Goal: Information Seeking & Learning: Learn about a topic

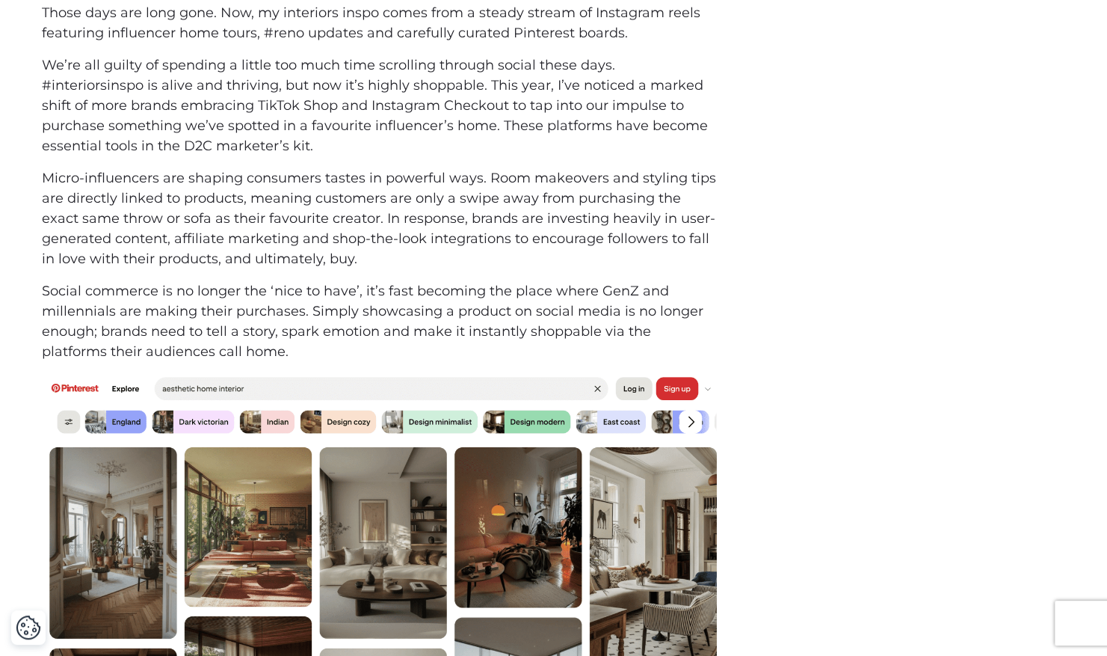
scroll to position [1160, 0]
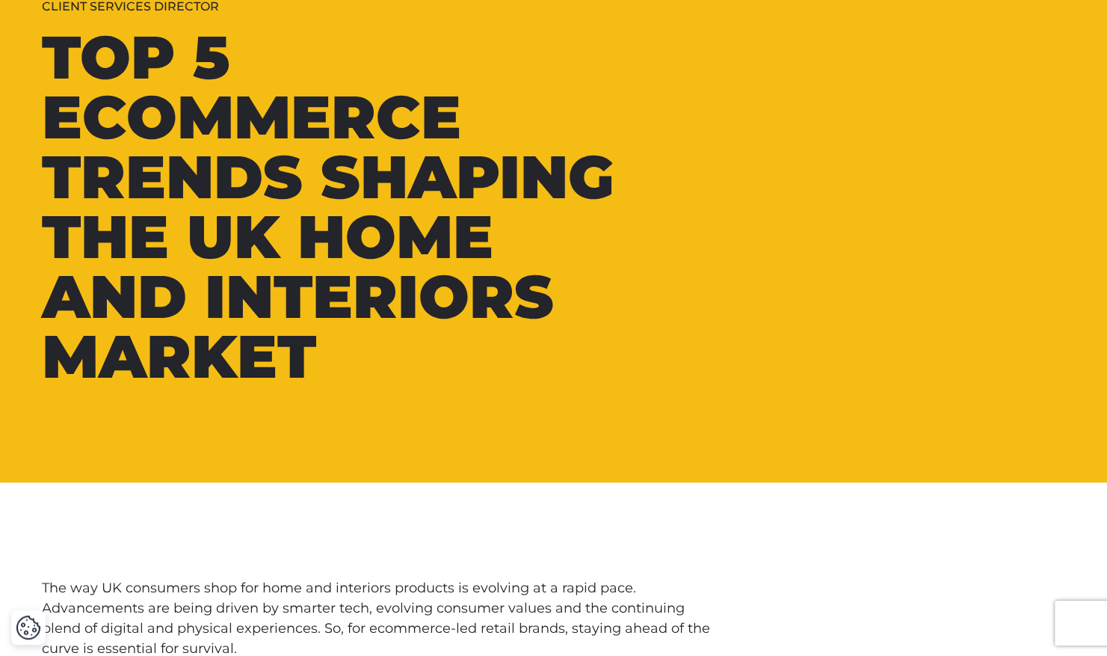
scroll to position [80, 0]
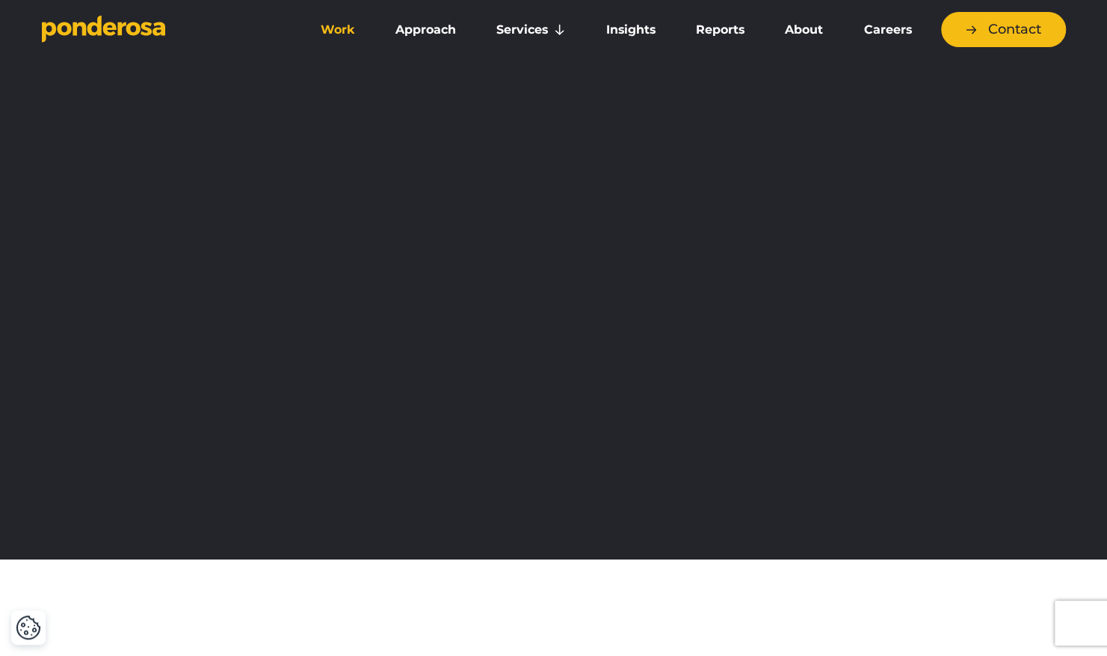
click at [350, 30] on link "Work" at bounding box center [338, 29] width 69 height 31
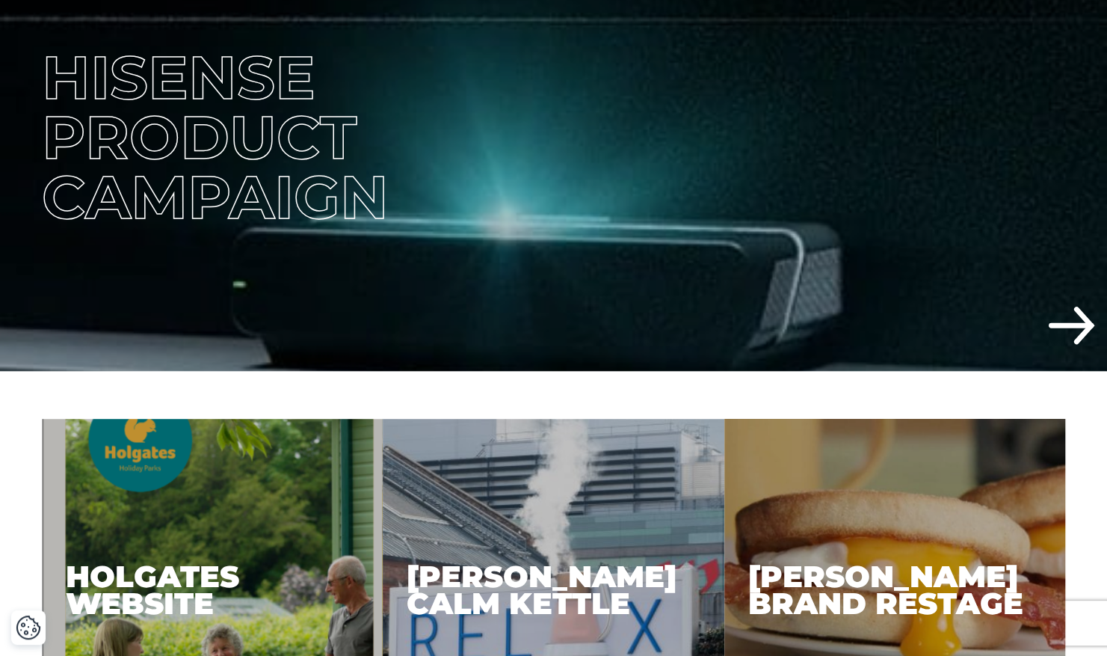
scroll to position [413, 0]
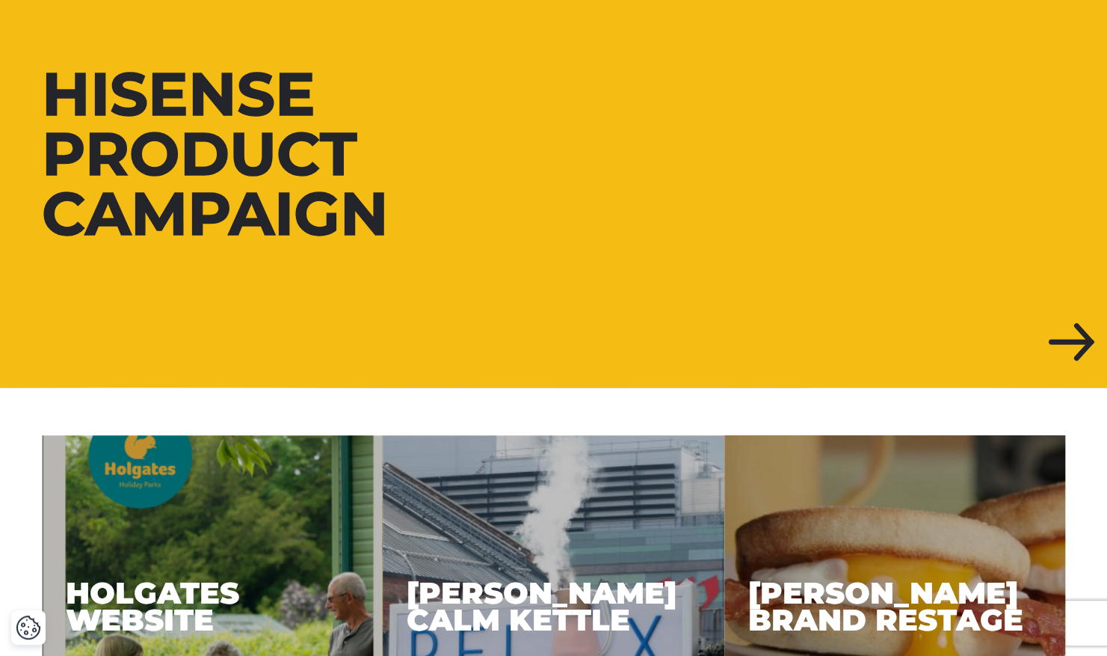
click at [1068, 332] on div at bounding box center [553, 154] width 1107 height 467
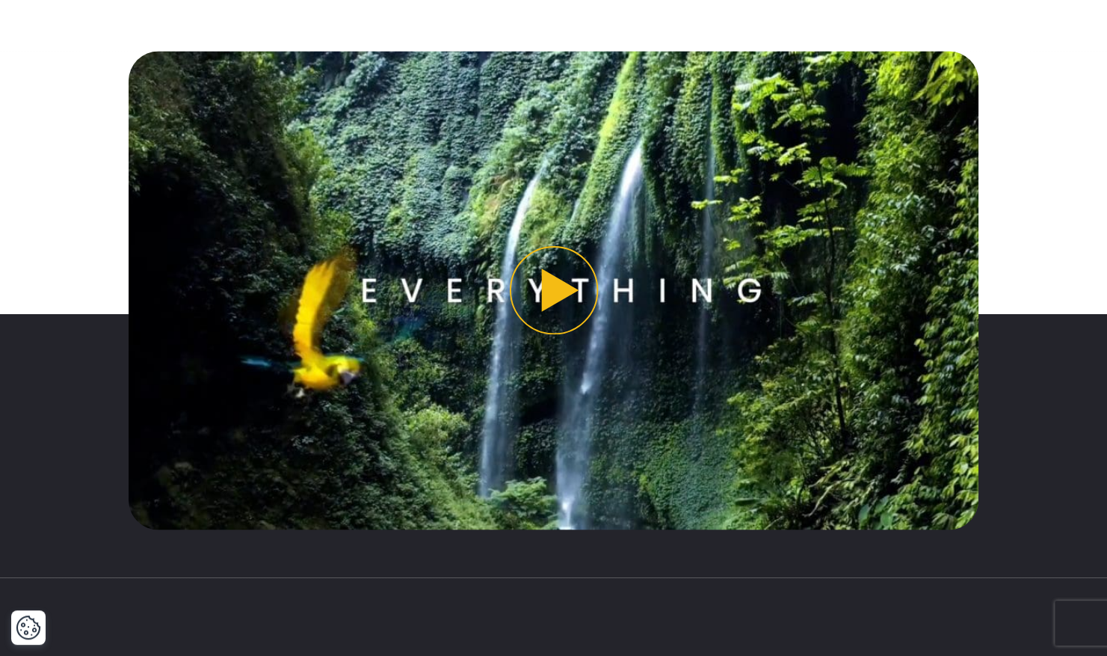
scroll to position [1211, 0]
click at [555, 304] on button "Play video" at bounding box center [554, 290] width 850 height 478
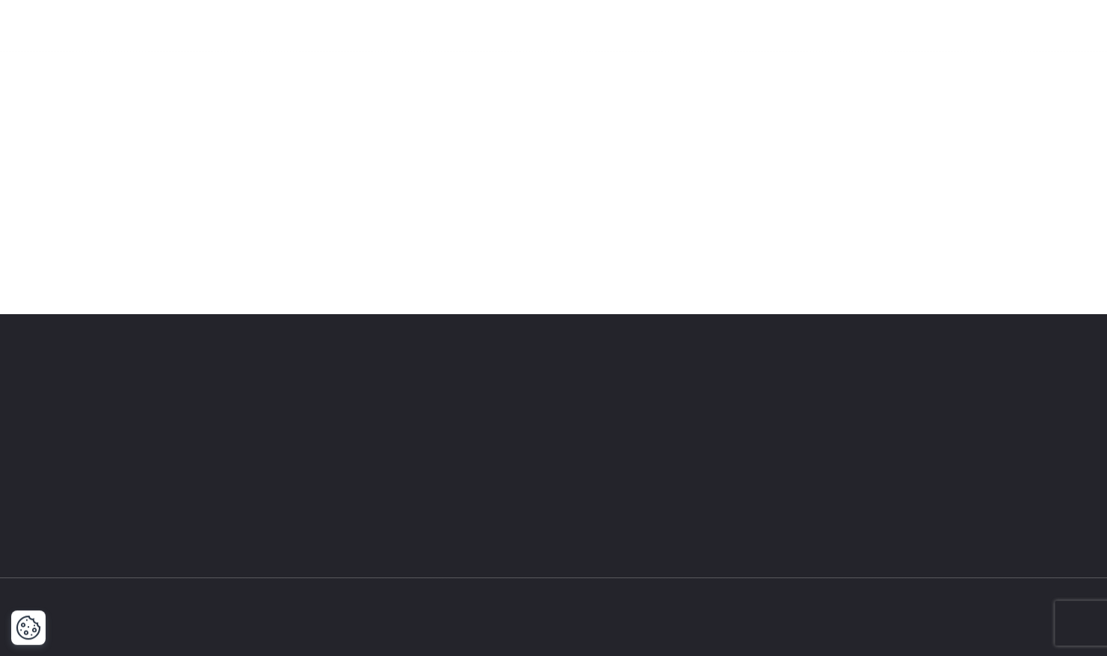
click at [1057, 143] on div at bounding box center [554, 290] width 1047 height 478
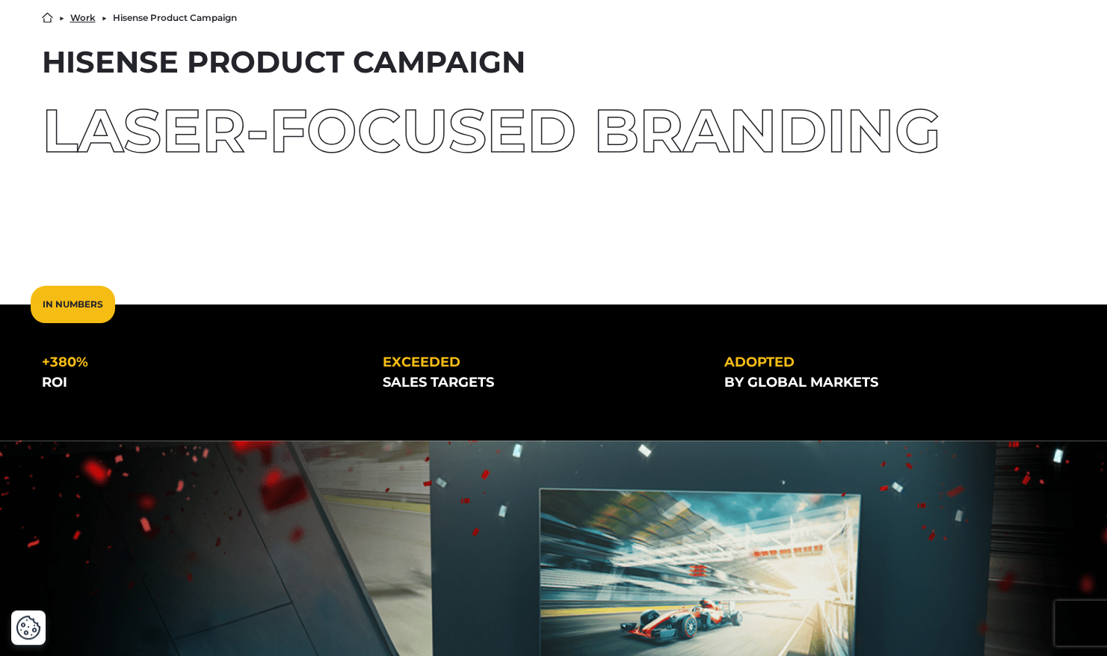
scroll to position [0, 0]
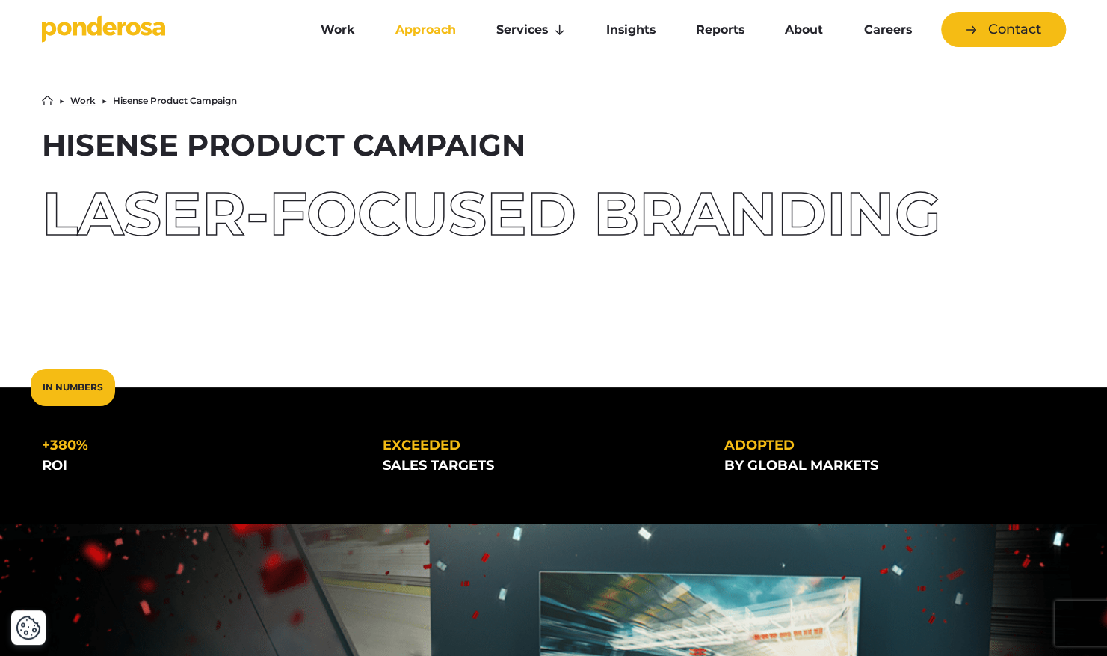
click at [411, 33] on link "Approach" at bounding box center [425, 29] width 95 height 31
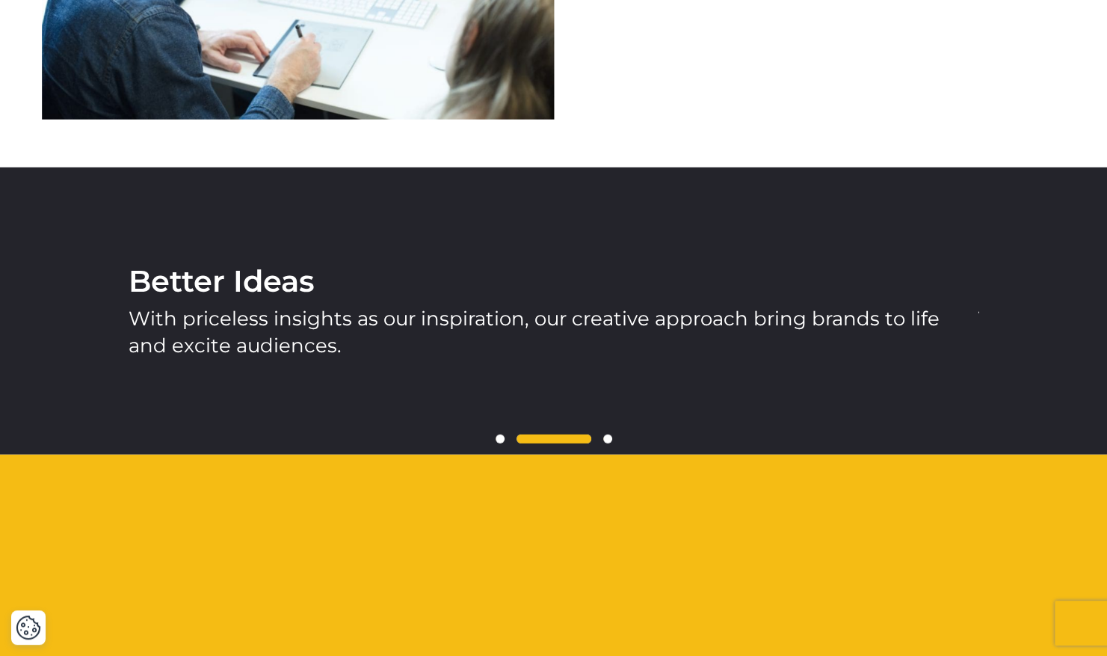
scroll to position [2052, 0]
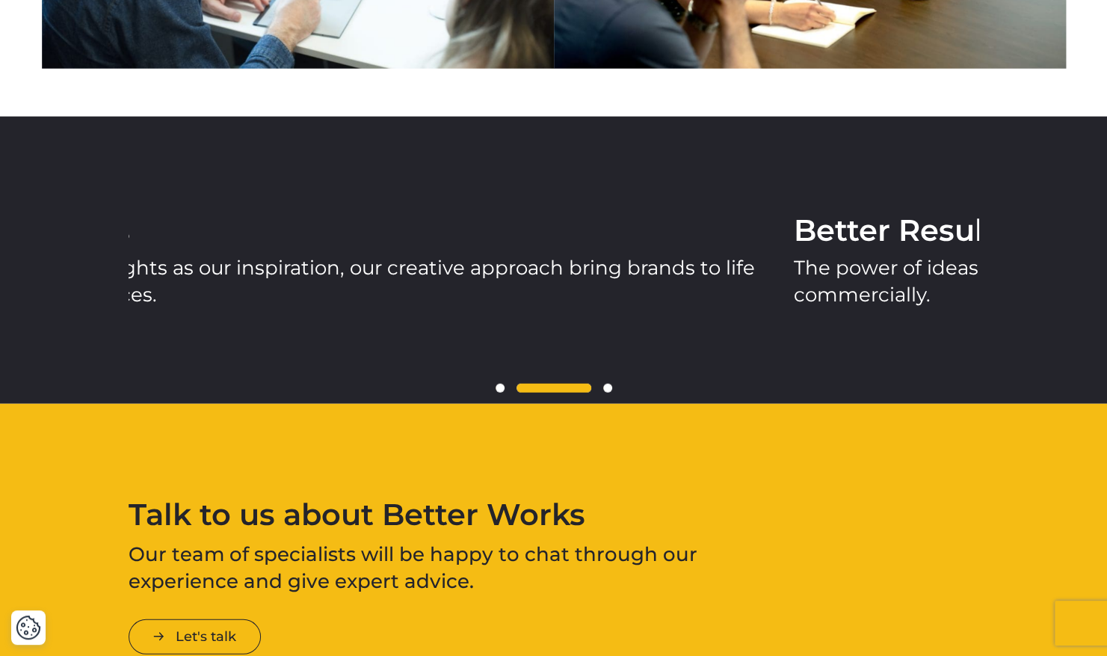
click at [405, 363] on div "Better Ideas With priceless insights as our inspiration, our creative approach …" at bounding box center [369, 260] width 850 height 287
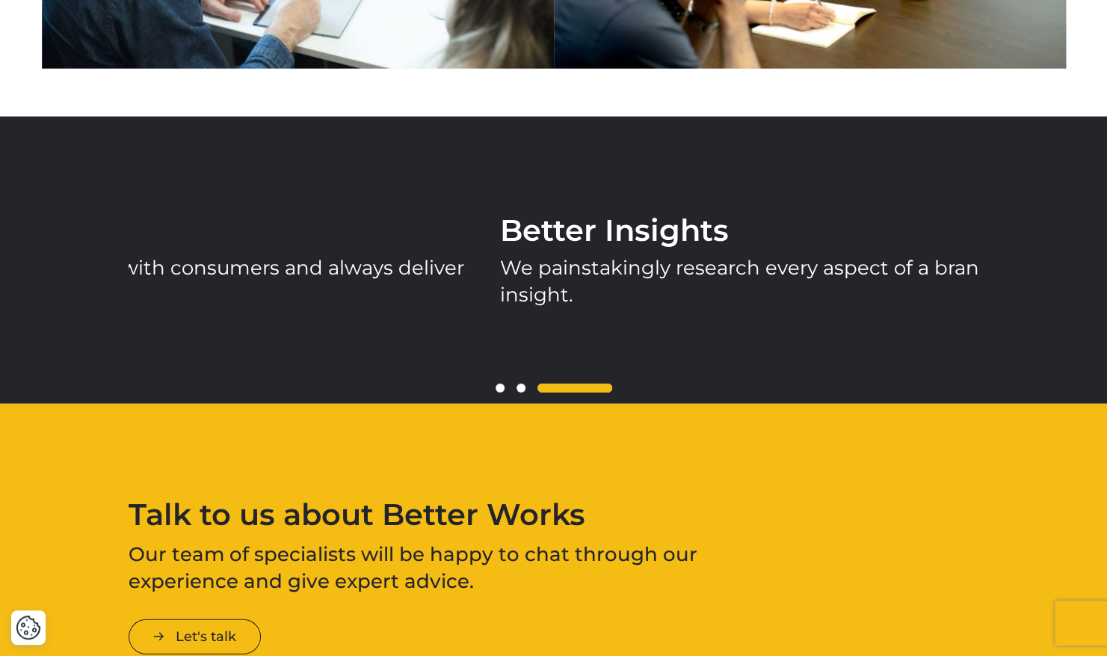
click at [161, 341] on div "Better Results The power of ideas means that we hit the mark with consumers and…" at bounding box center [75, 260] width 850 height 287
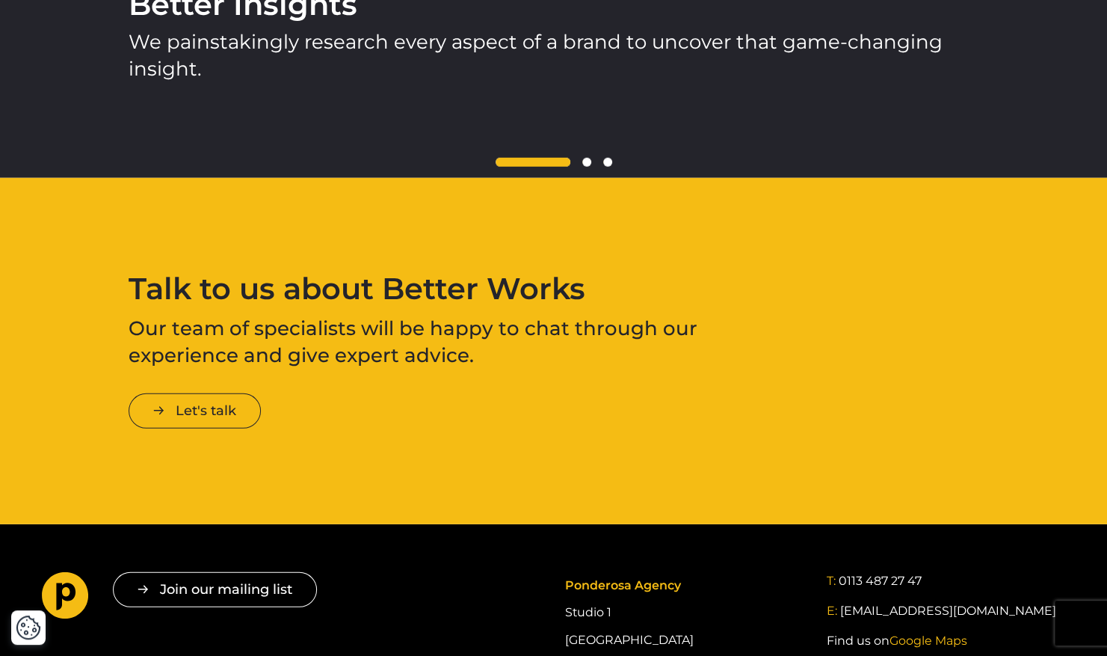
scroll to position [2277, 0]
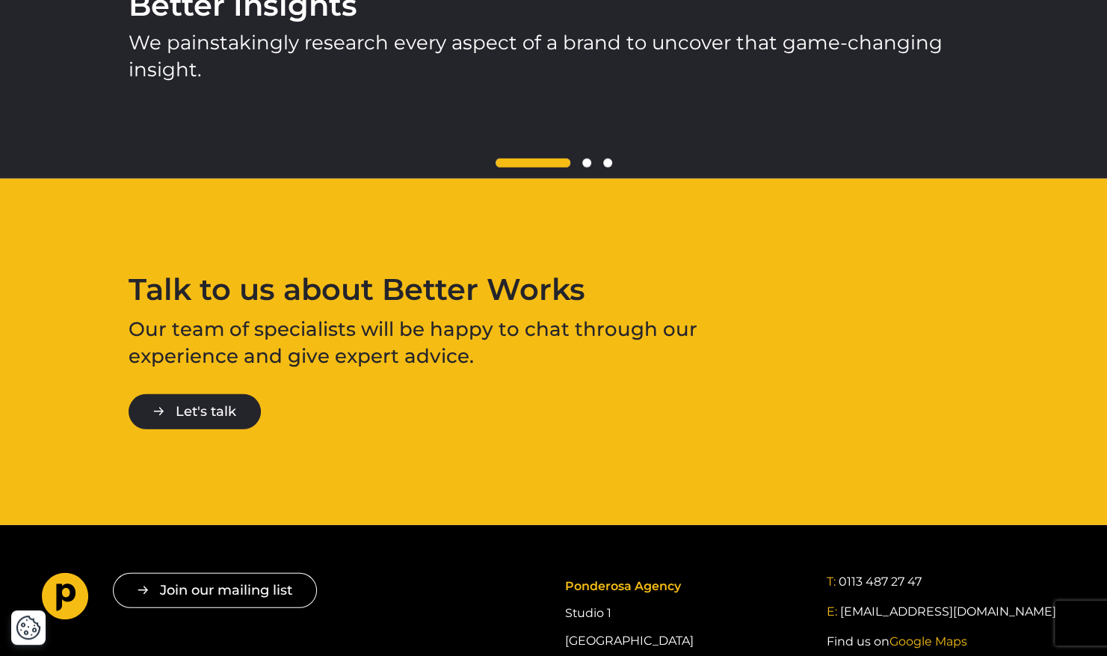
click at [245, 406] on link "Let's talk" at bounding box center [195, 411] width 132 height 35
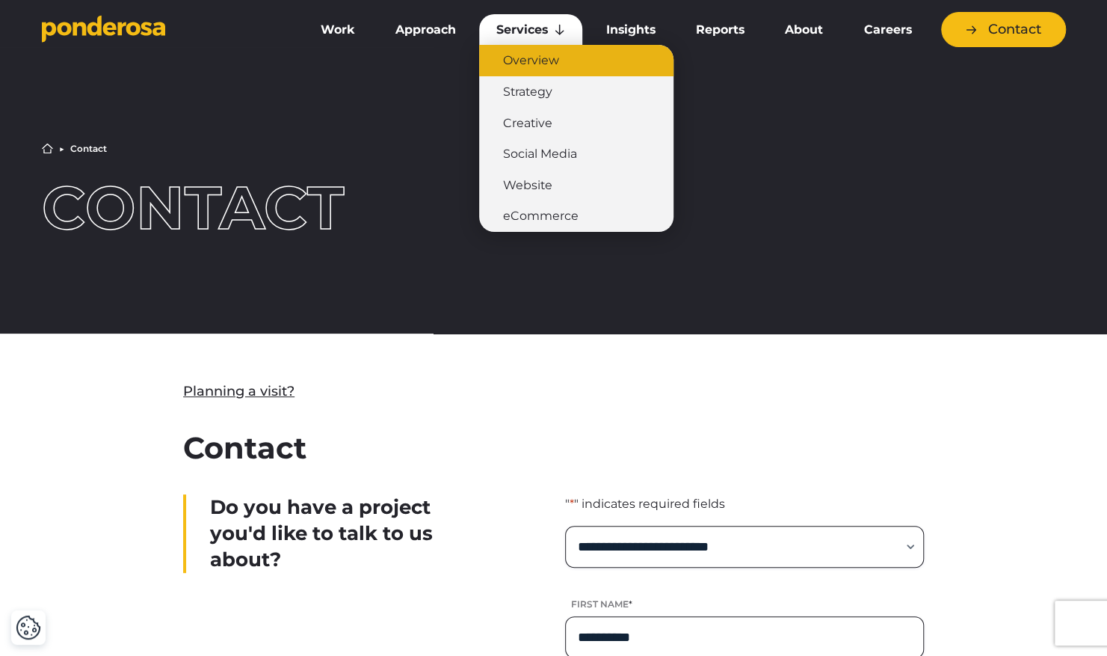
click at [544, 64] on link "Overview" at bounding box center [576, 60] width 194 height 31
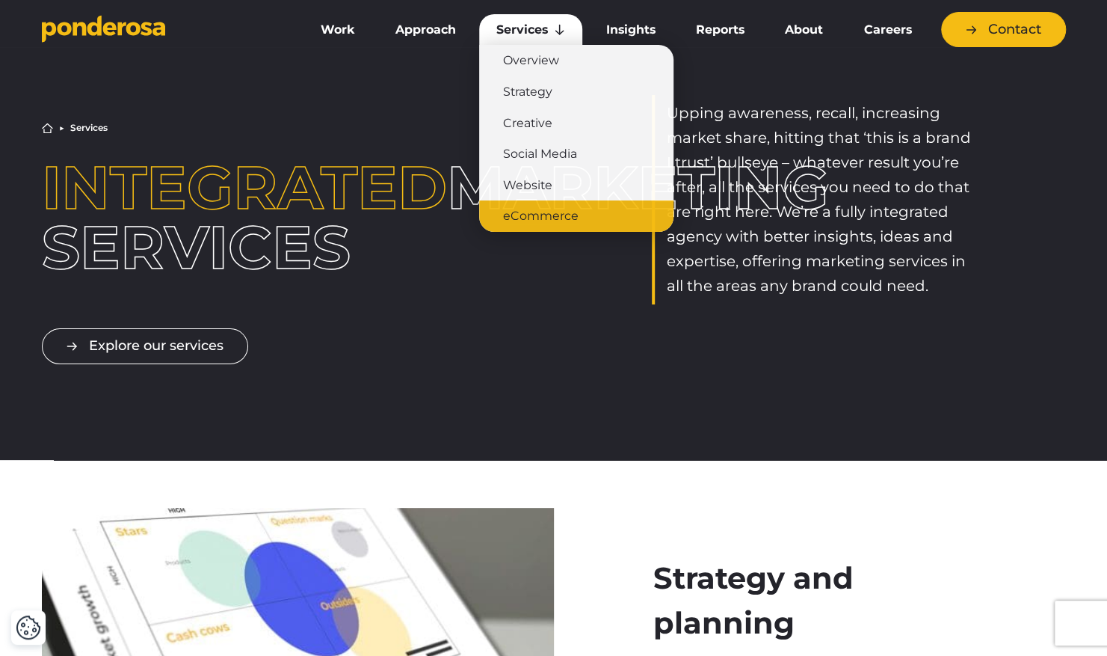
click at [574, 221] on link "eCommerce" at bounding box center [576, 215] width 194 height 31
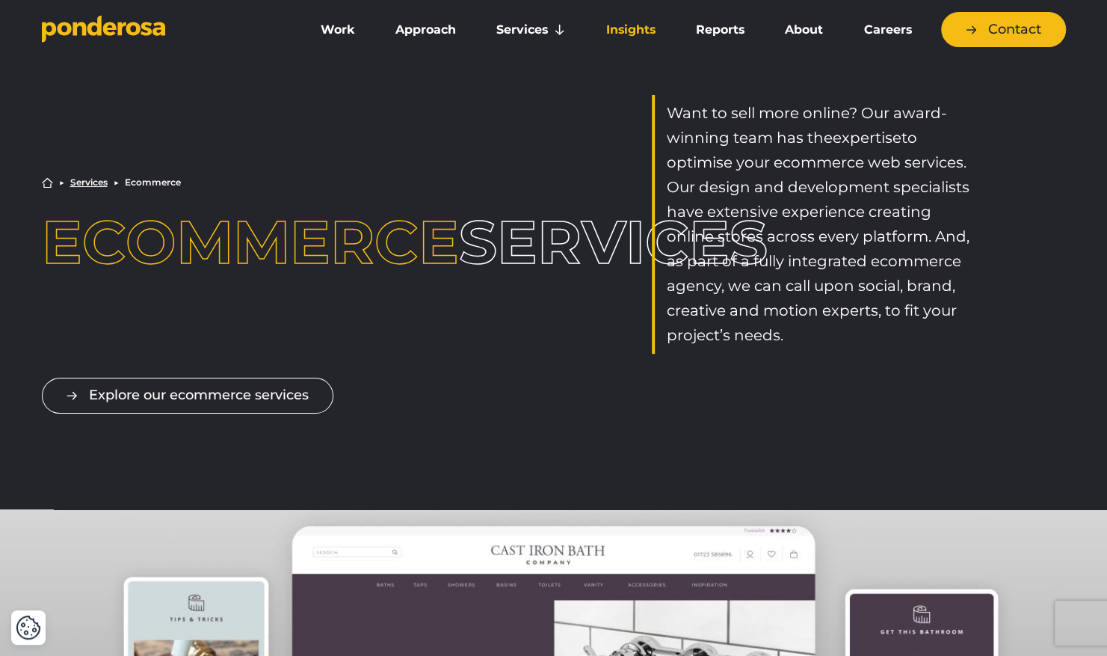
click at [633, 28] on link "Insights" at bounding box center [631, 29] width 84 height 31
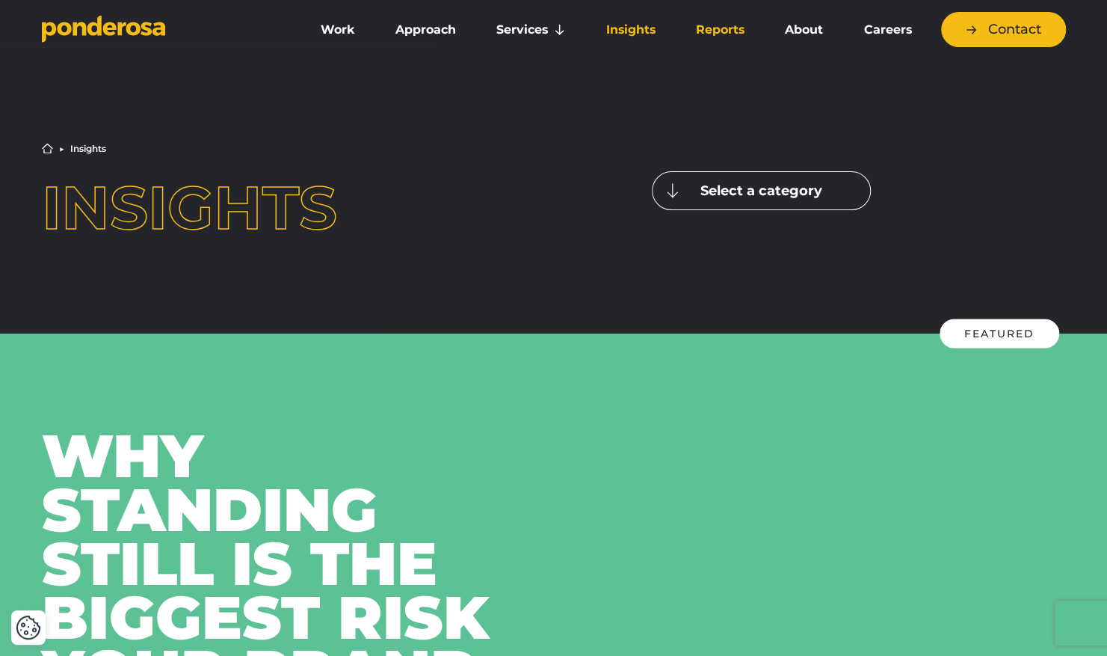
click at [715, 16] on link "Reports" at bounding box center [720, 29] width 83 height 31
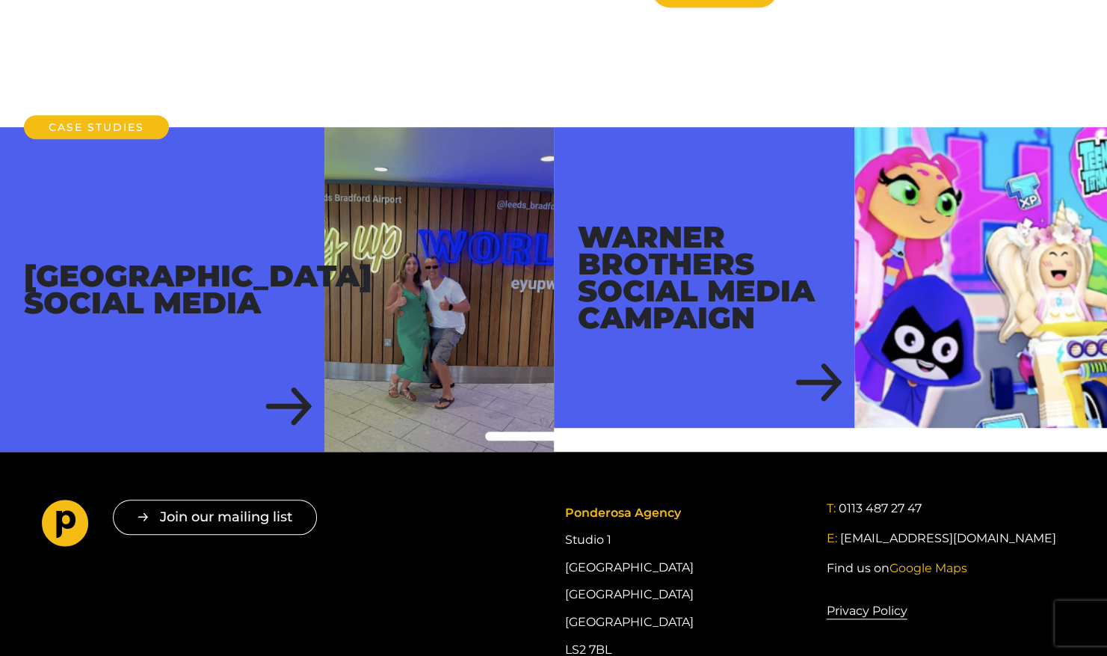
scroll to position [431, 0]
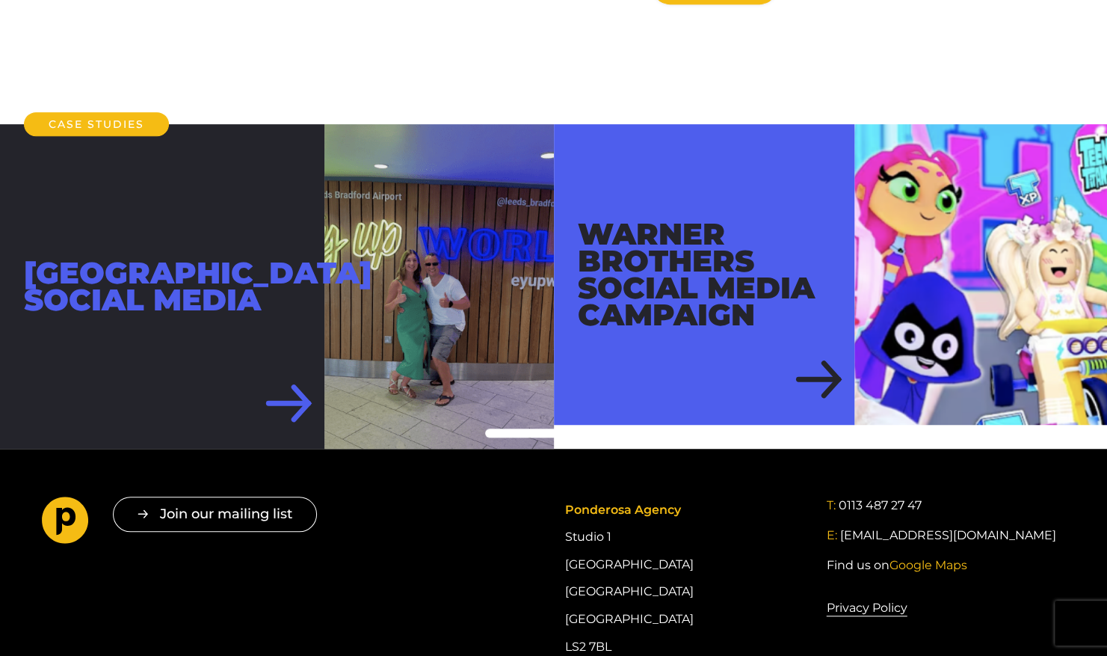
click at [268, 382] on div "Leeds Bradford Airport Social Media" at bounding box center [162, 286] width 325 height 325
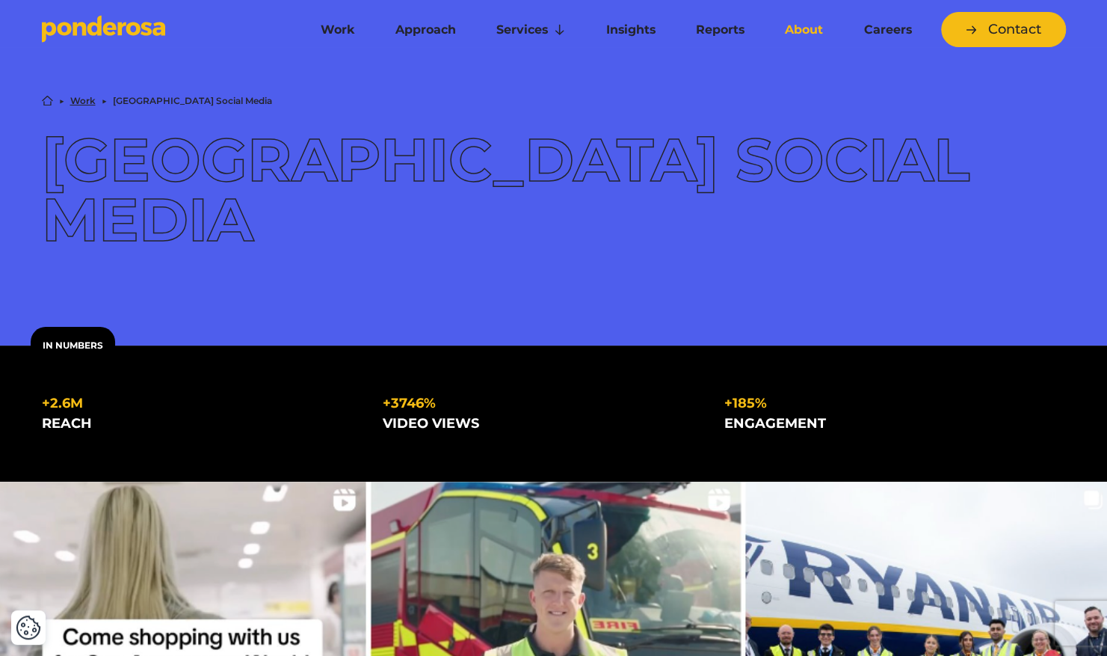
click at [810, 40] on link "About" at bounding box center [804, 29] width 73 height 31
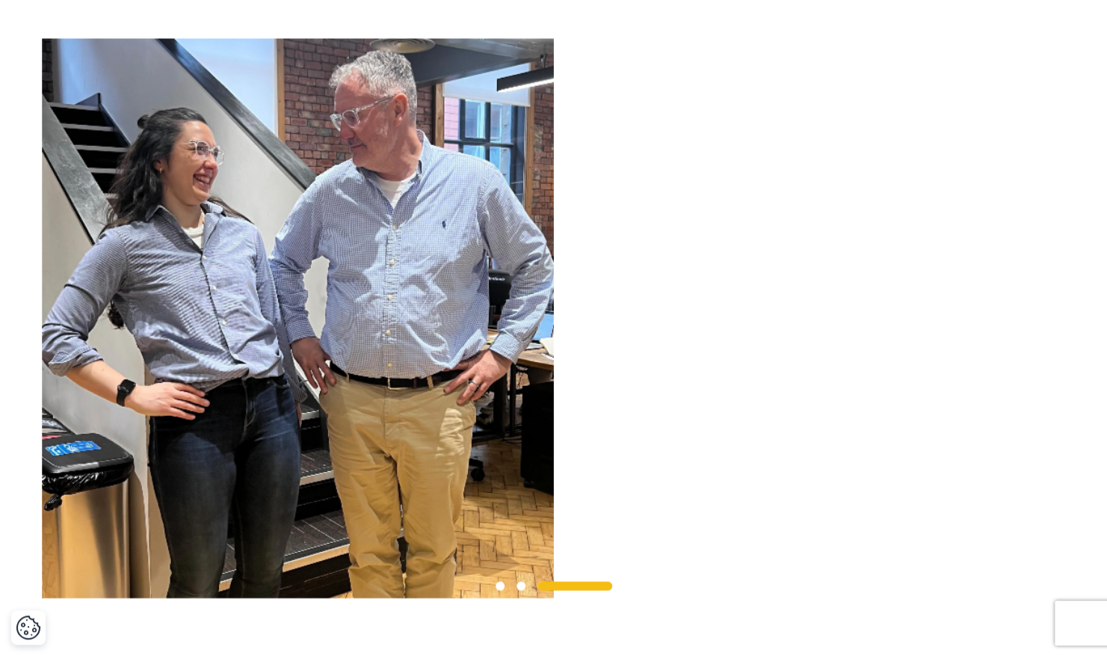
scroll to position [1262, 0]
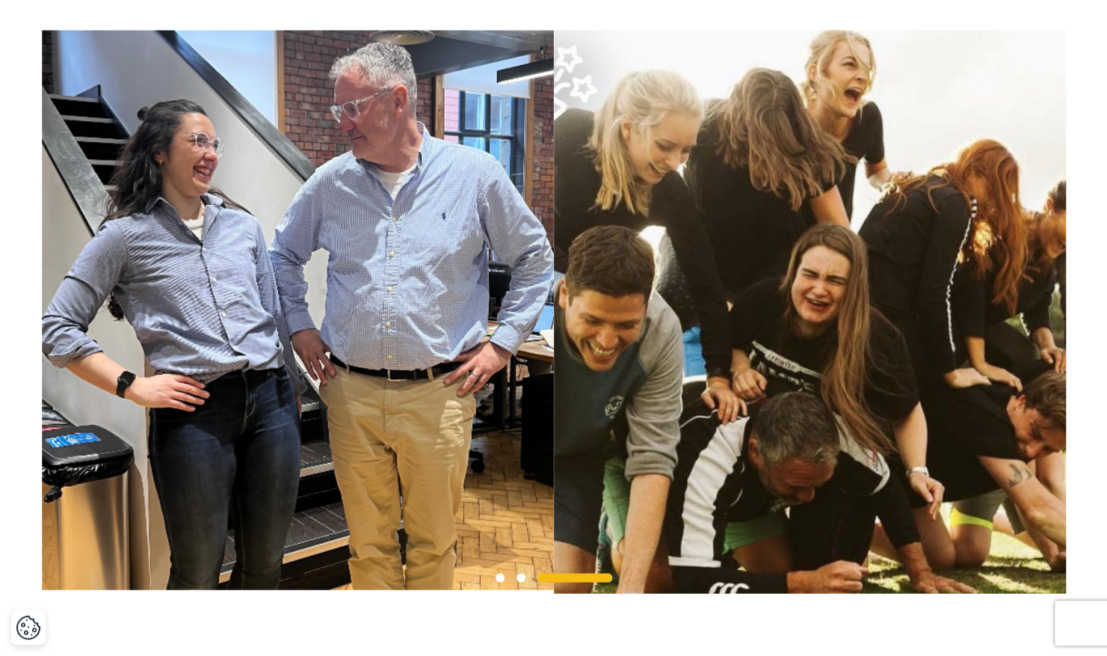
click at [554, 471] on img at bounding box center [810, 311] width 512 height 563
click at [554, 405] on img at bounding box center [810, 311] width 512 height 563
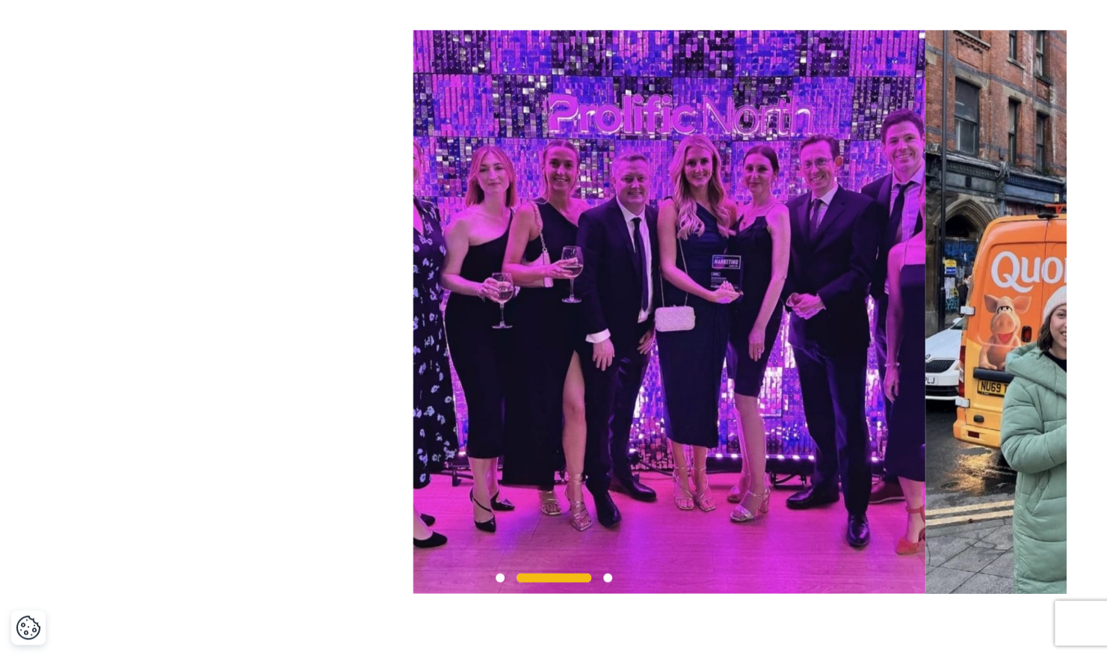
click at [1099, 296] on div at bounding box center [553, 311] width 1107 height 563
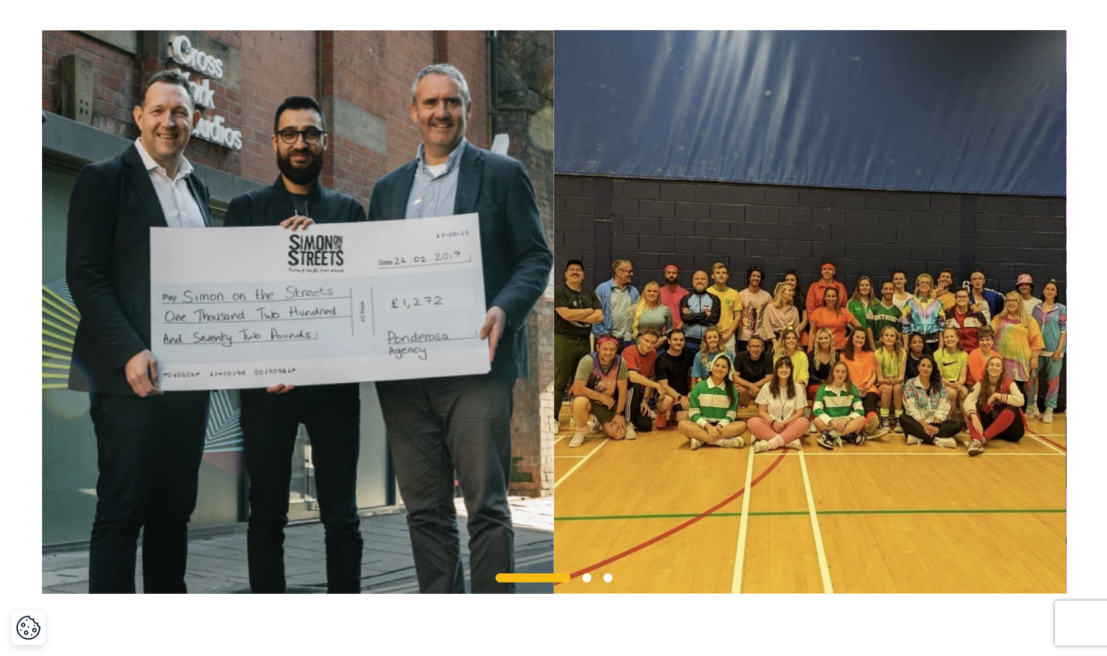
drag, startPoint x: 720, startPoint y: 465, endPoint x: 556, endPoint y: 500, distance: 167.5
click at [856, 444] on img at bounding box center [810, 311] width 512 height 563
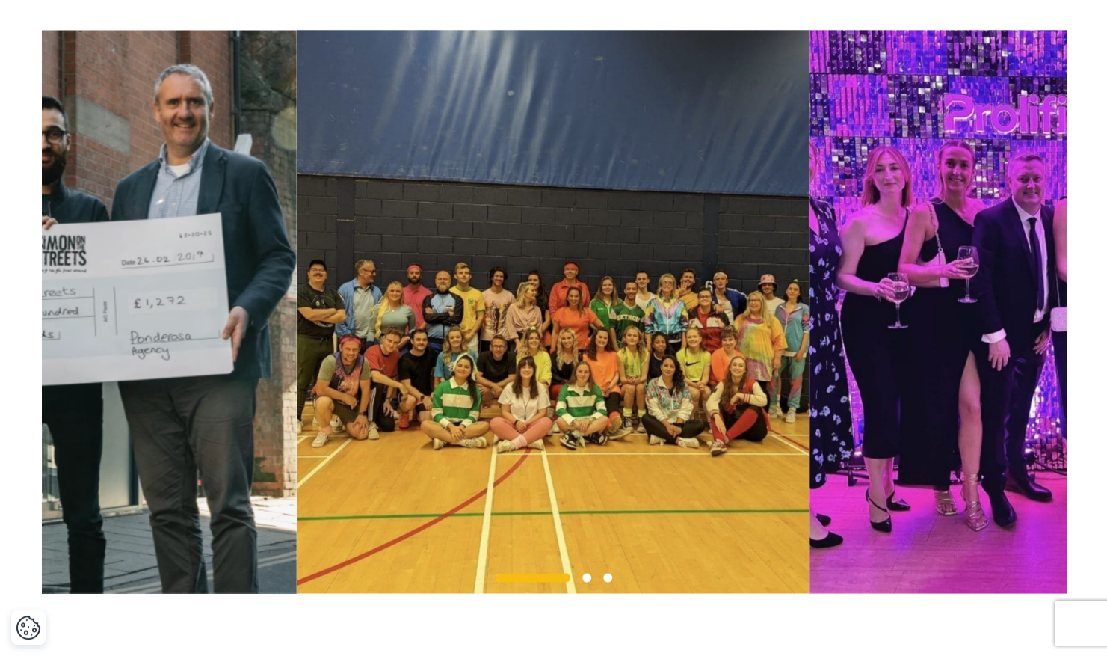
click at [508, 427] on img at bounding box center [553, 311] width 512 height 563
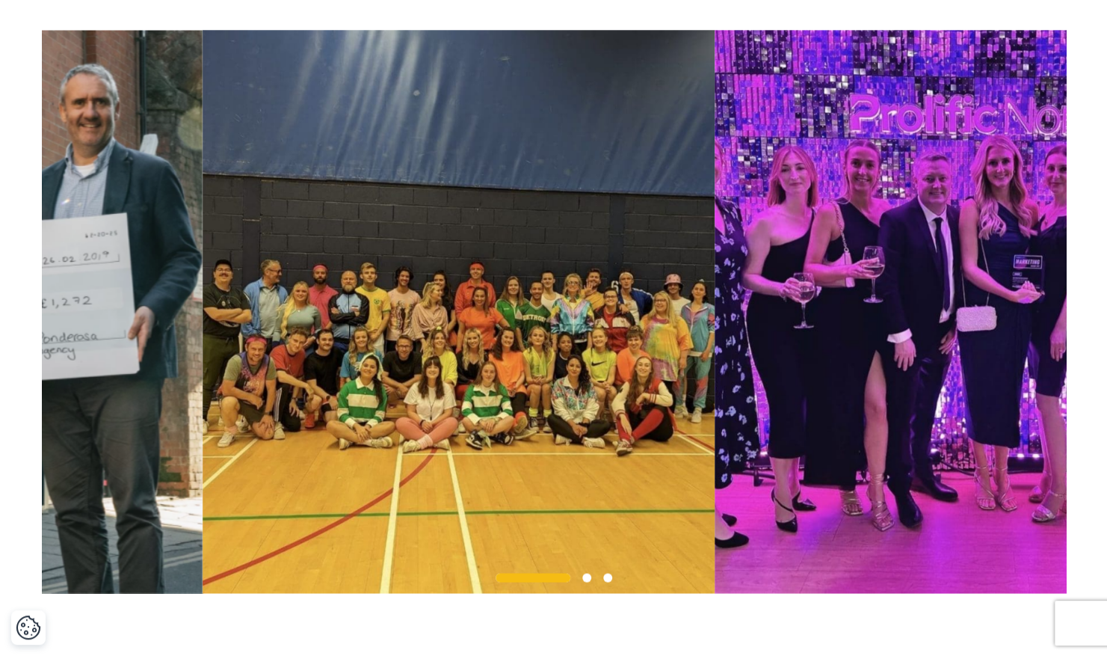
click at [230, 287] on img at bounding box center [459, 311] width 512 height 563
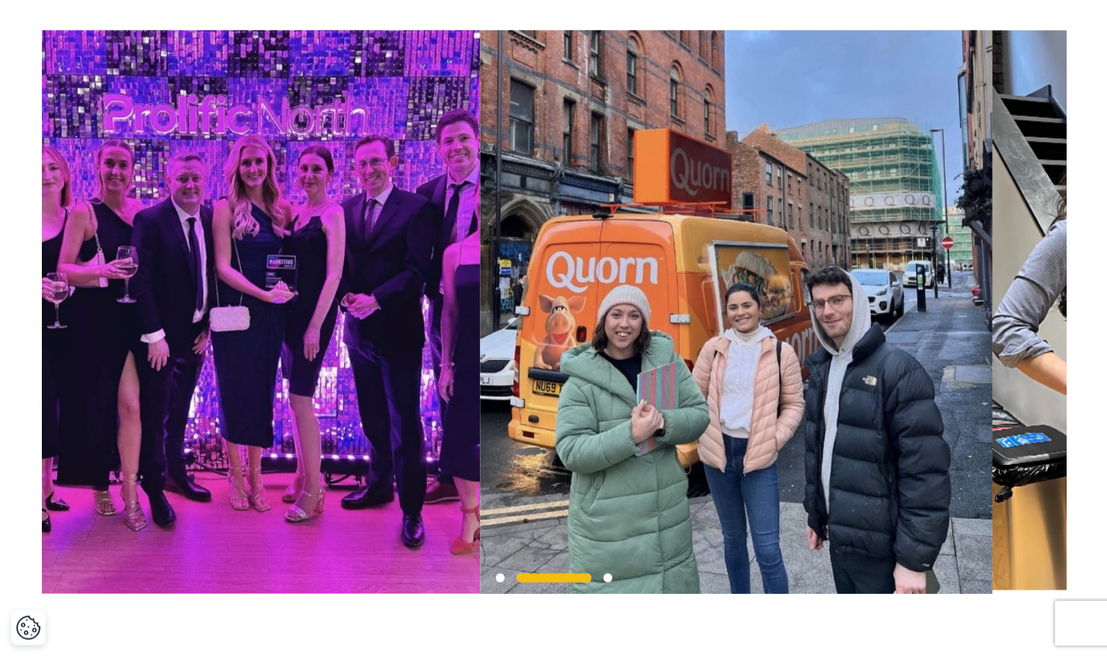
click at [480, 402] on img at bounding box center [736, 311] width 512 height 563
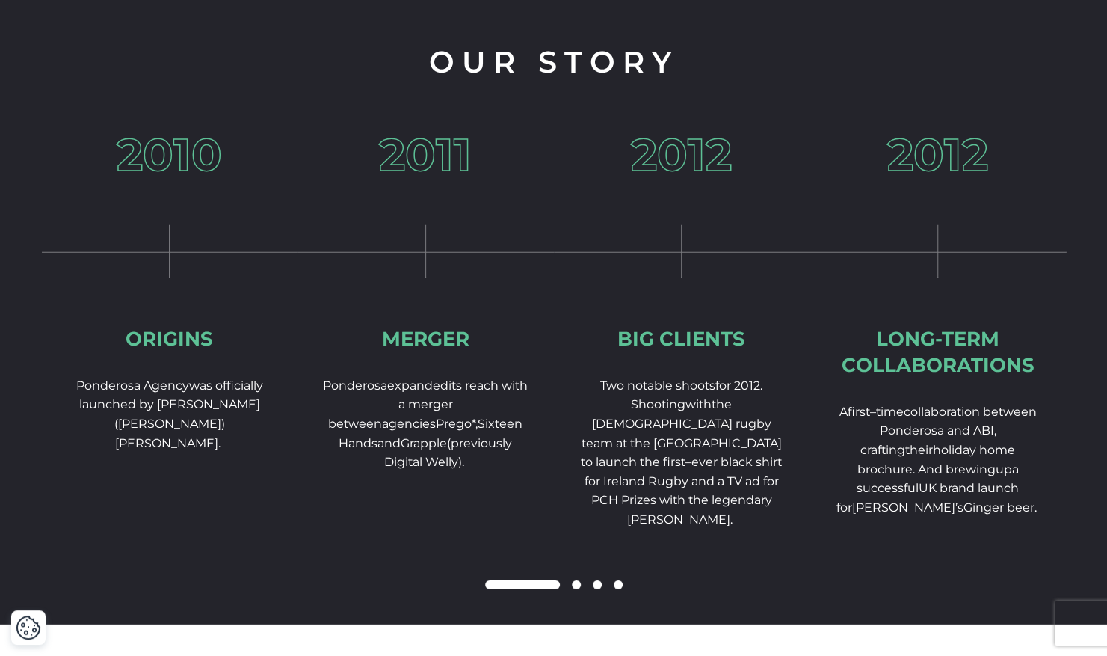
scroll to position [2193, 0]
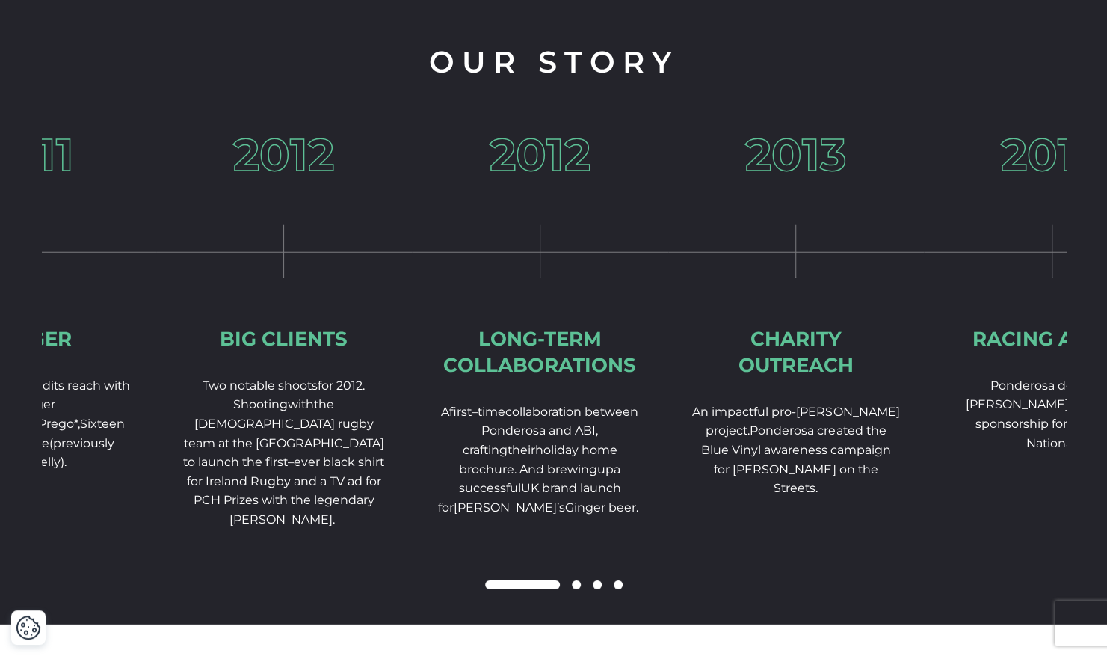
click at [322, 471] on div "2012 Big Clients Two notable shoots for 2012. Shooting w ith the Irish rugby te…" at bounding box center [284, 378] width 256 height 493
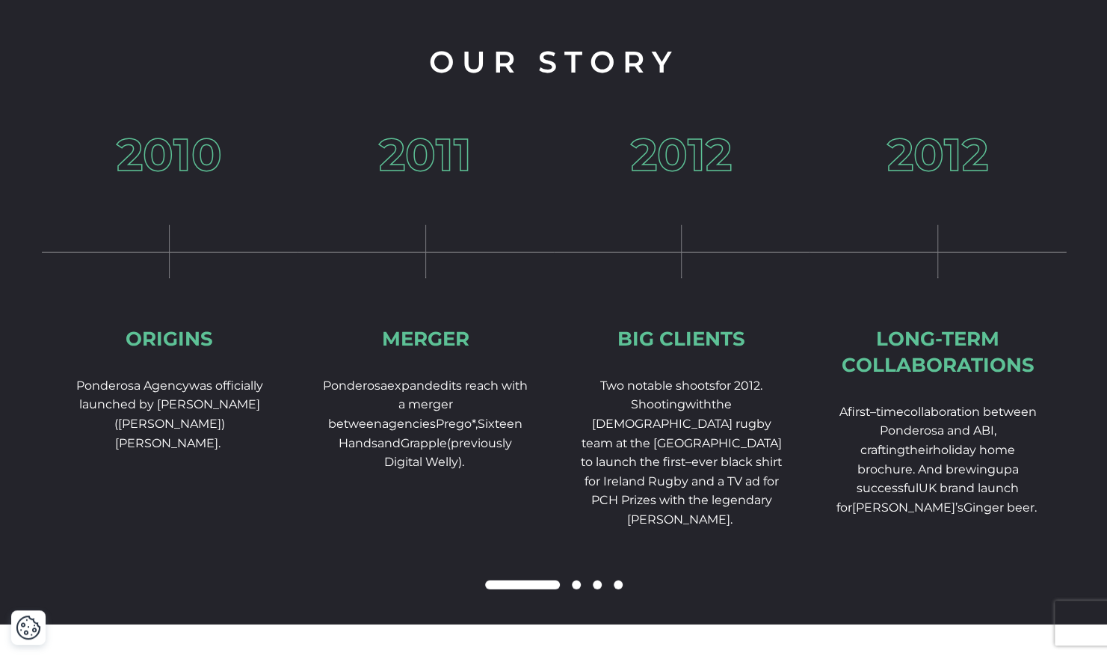
click at [578, 589] on span at bounding box center [576, 584] width 9 height 9
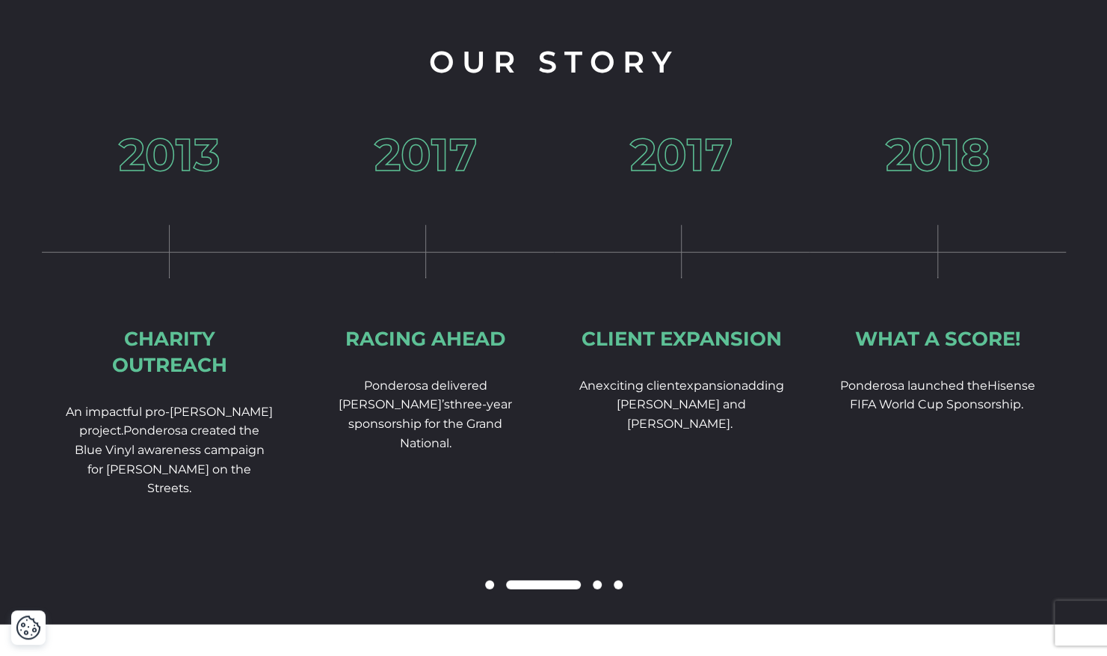
click at [597, 589] on span at bounding box center [597, 584] width 9 height 9
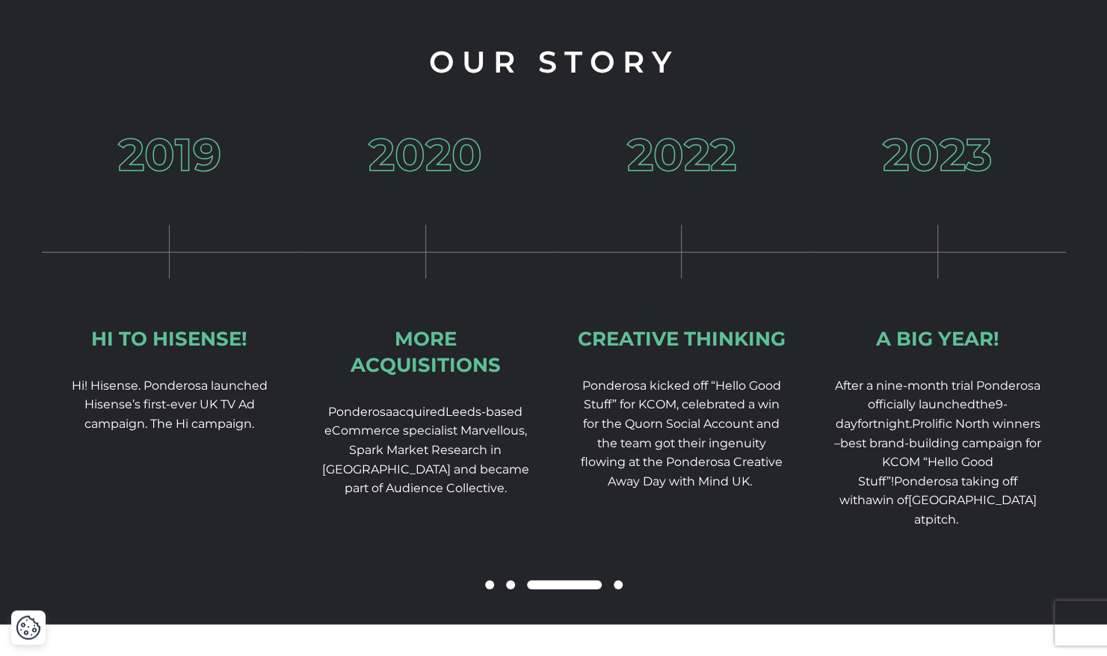
click at [619, 589] on span at bounding box center [618, 584] width 9 height 9
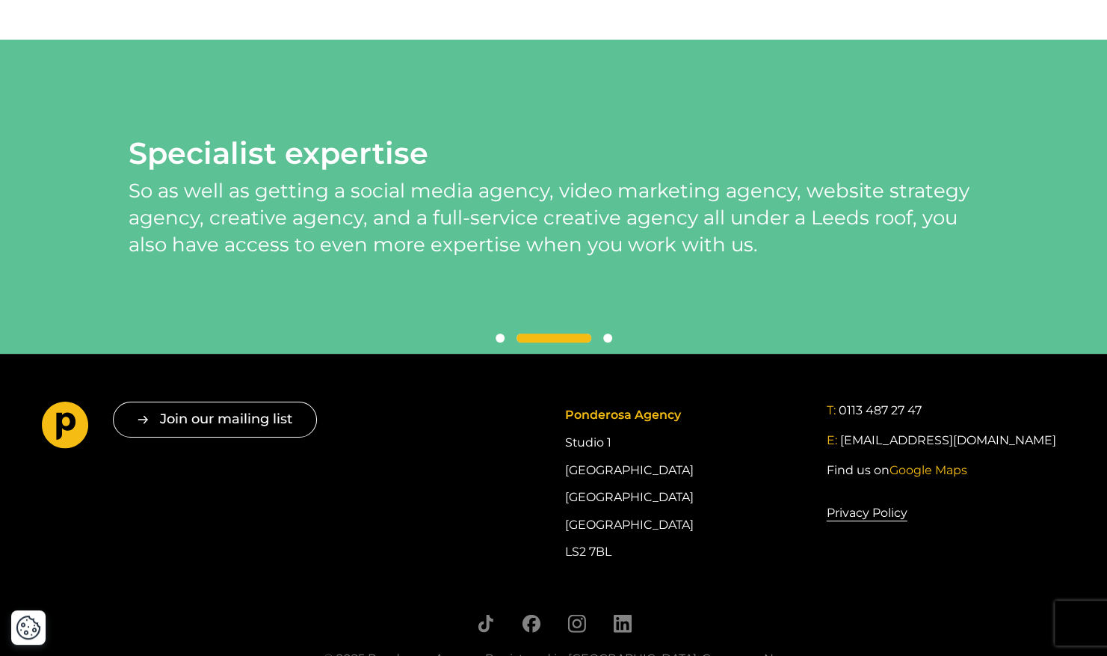
scroll to position [3295, 0]
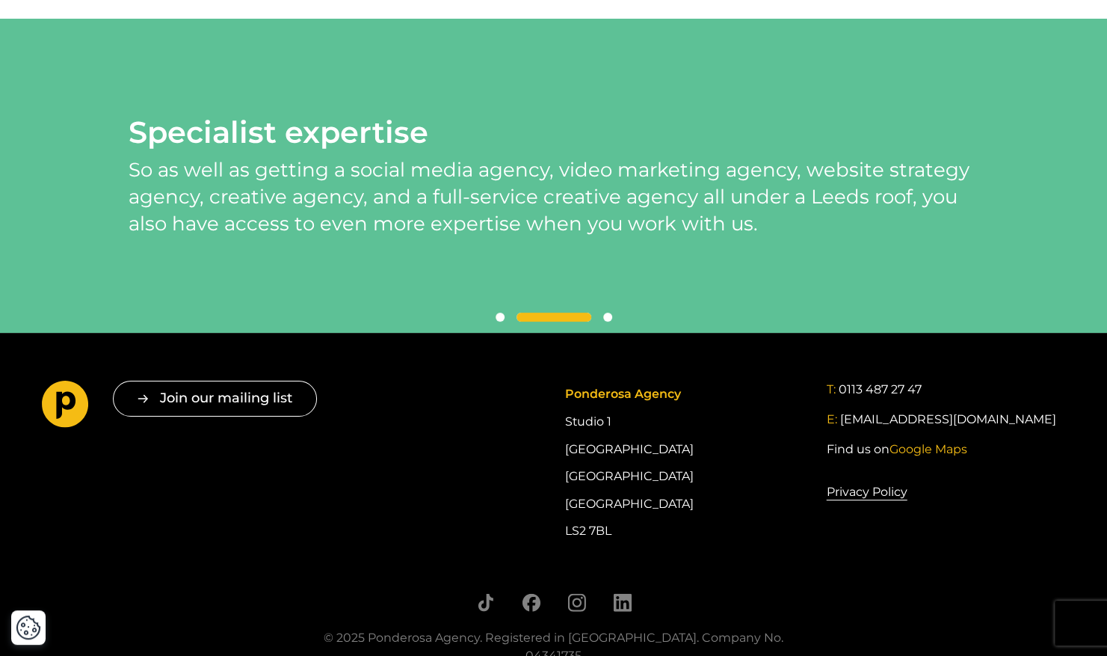
click at [607, 322] on span at bounding box center [607, 317] width 9 height 9
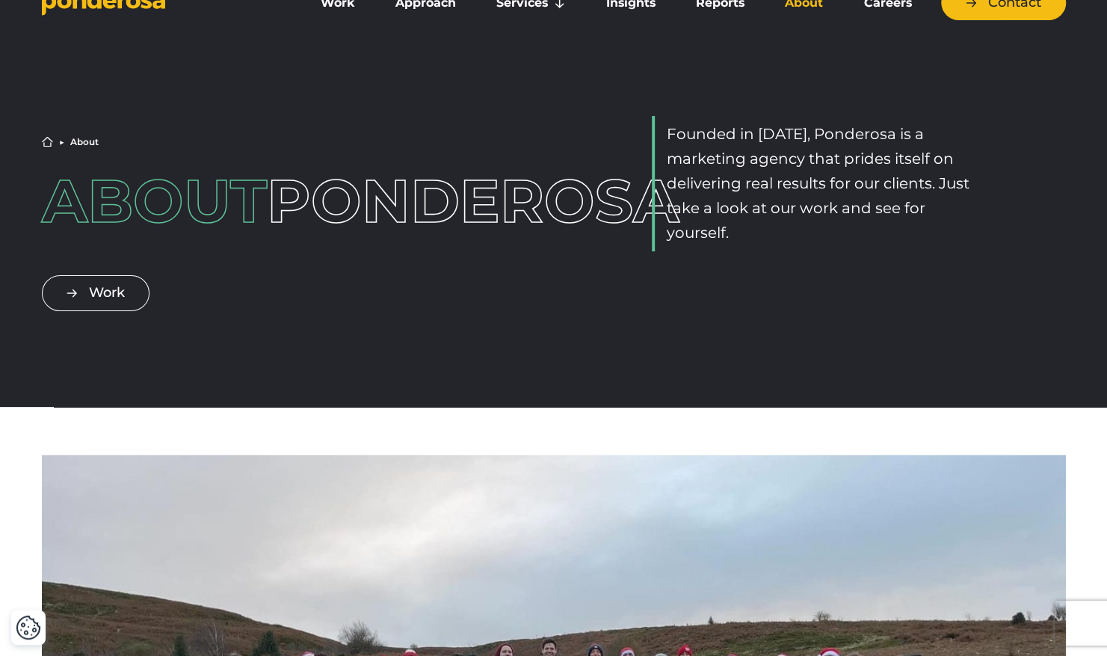
scroll to position [0, 0]
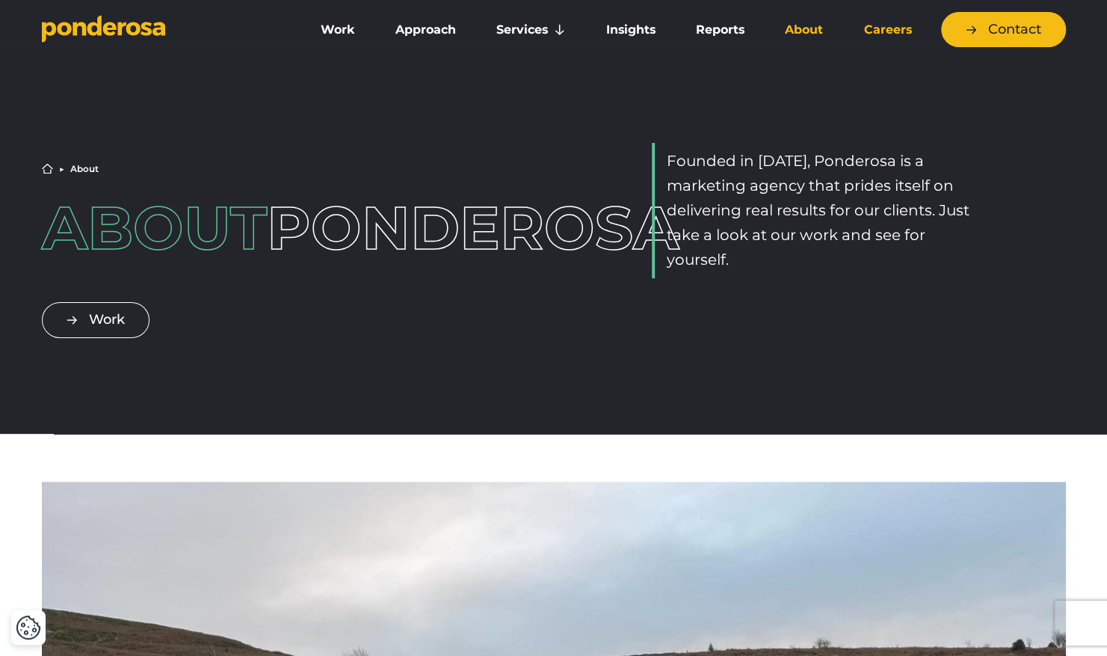
click at [879, 28] on link "Careers" at bounding box center [888, 29] width 82 height 31
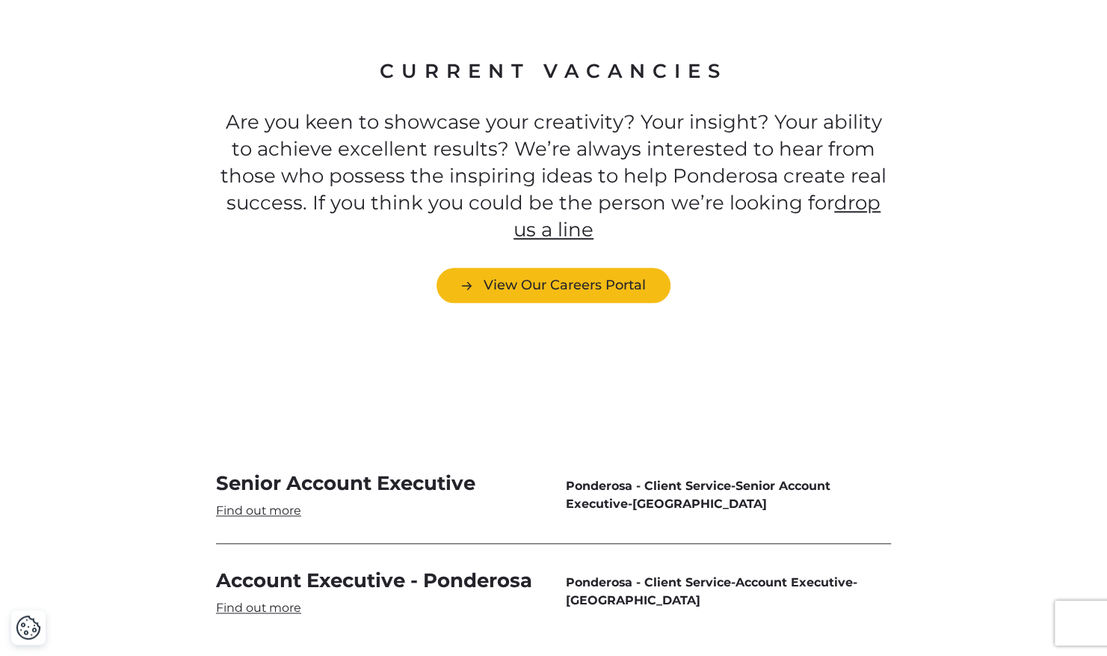
scroll to position [4165, 0]
click at [256, 470] on link "Senior Account Executive" at bounding box center [379, 494] width 326 height 49
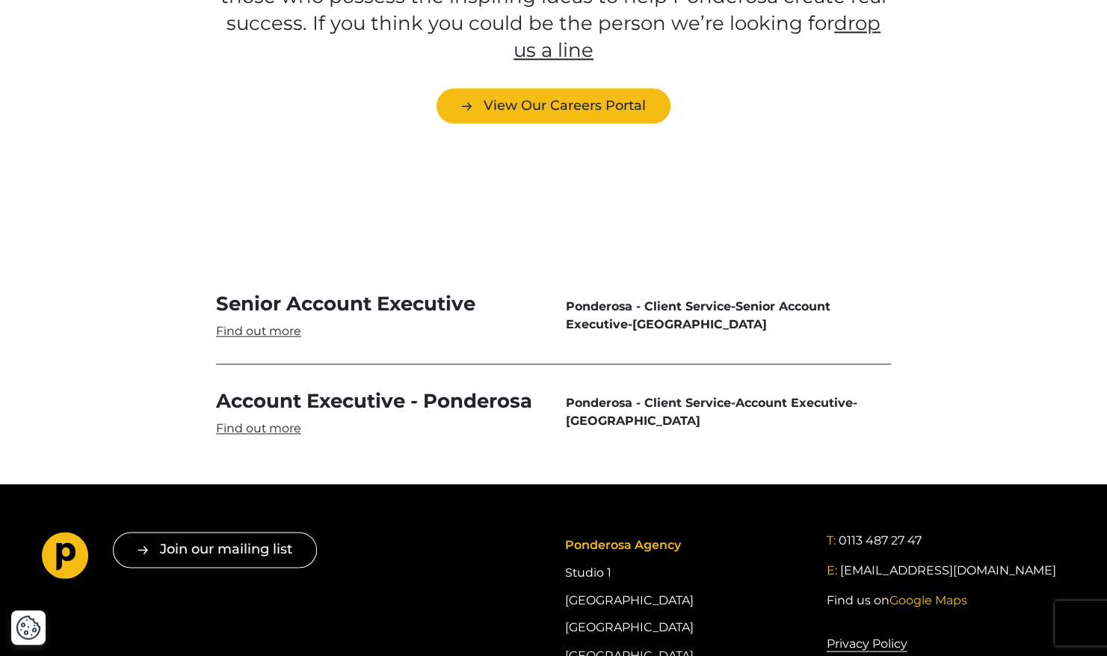
scroll to position [4343, 0]
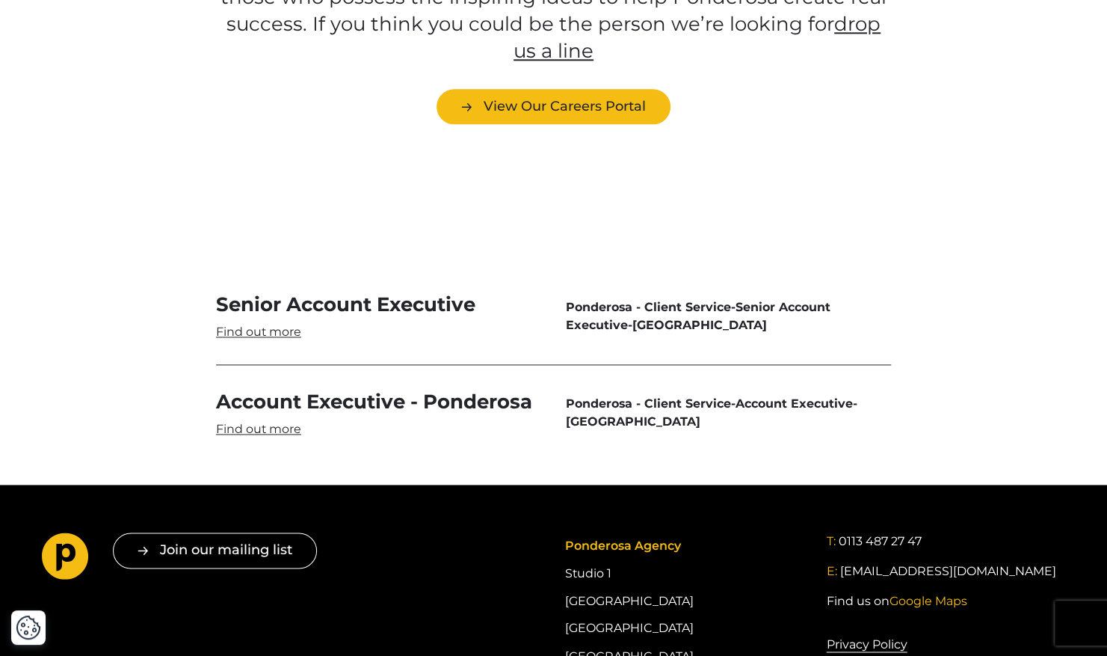
click at [419, 292] on link "Senior Account Executive" at bounding box center [379, 316] width 326 height 49
